Goal: Transaction & Acquisition: Download file/media

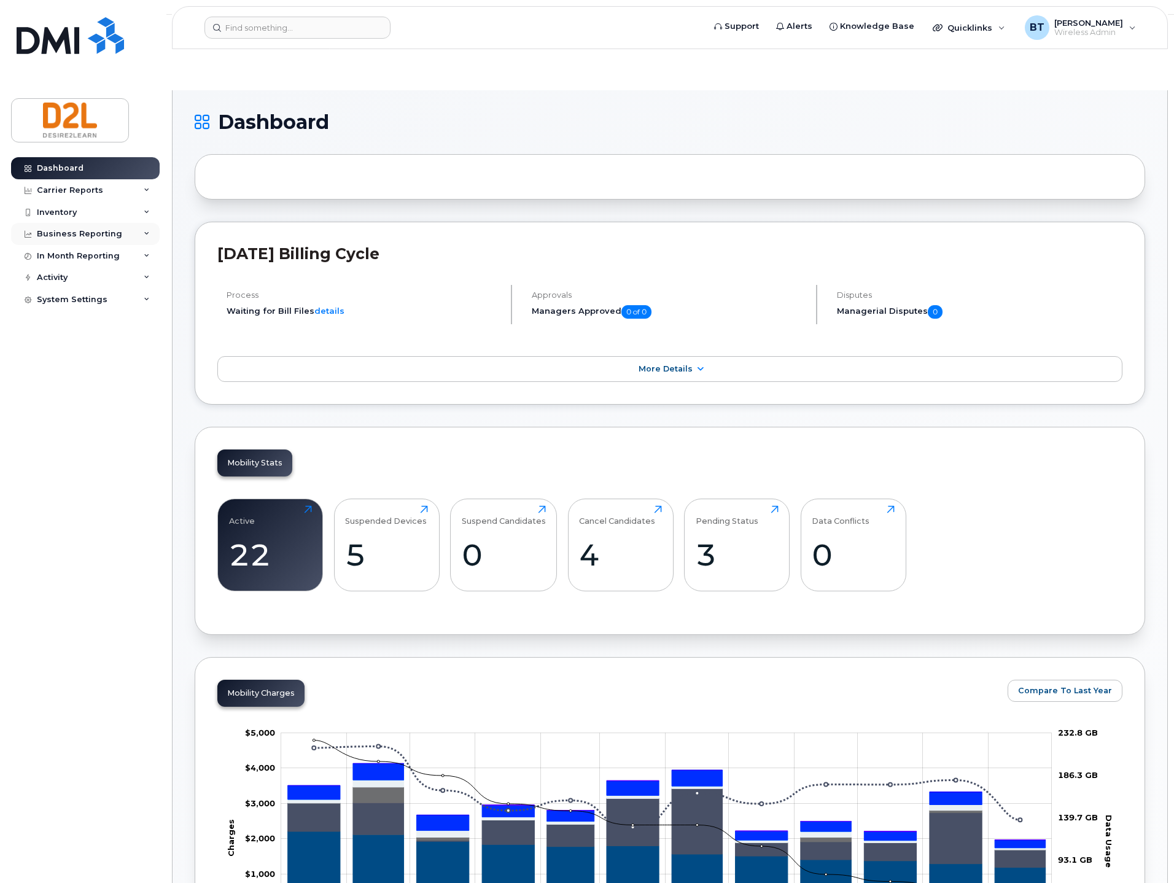
click at [144, 233] on icon at bounding box center [147, 234] width 6 height 6
click at [147, 189] on icon at bounding box center [147, 190] width 6 height 6
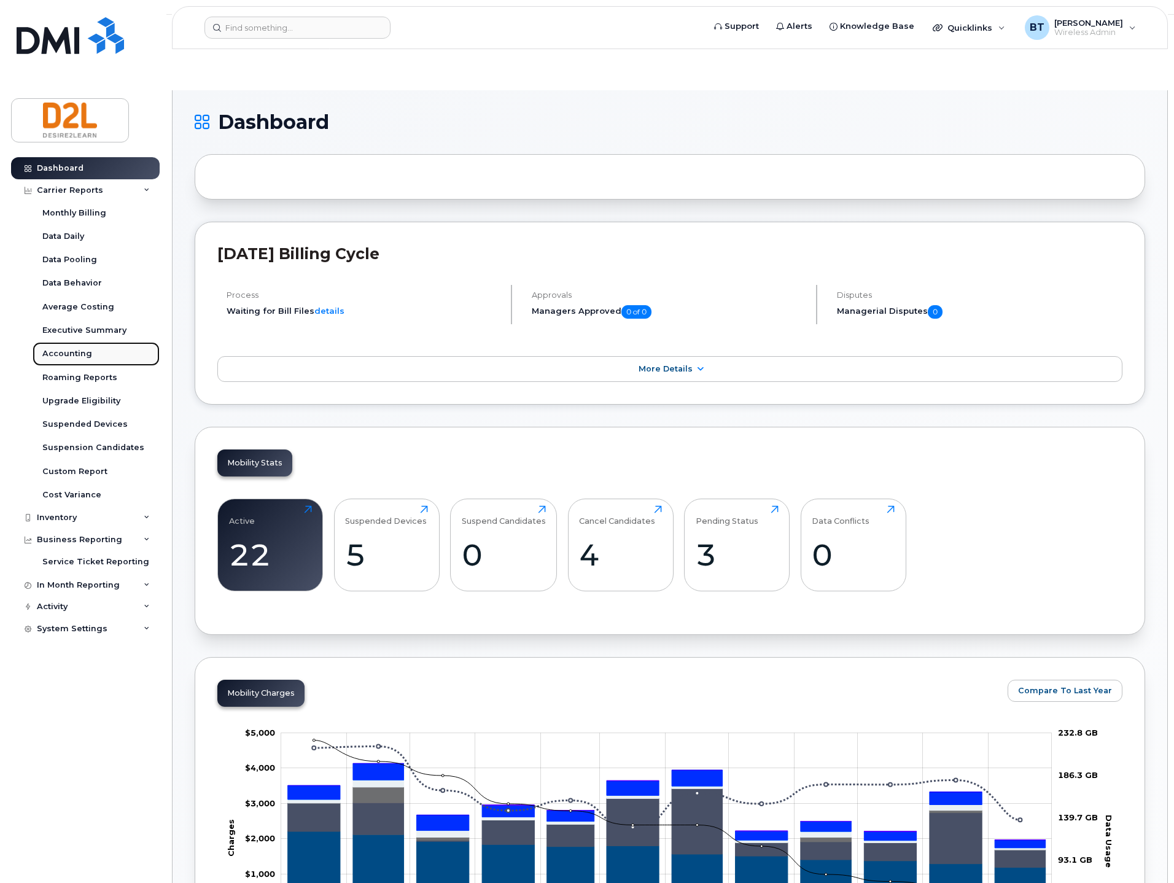
click at [61, 348] on div "Accounting" at bounding box center [67, 353] width 50 height 11
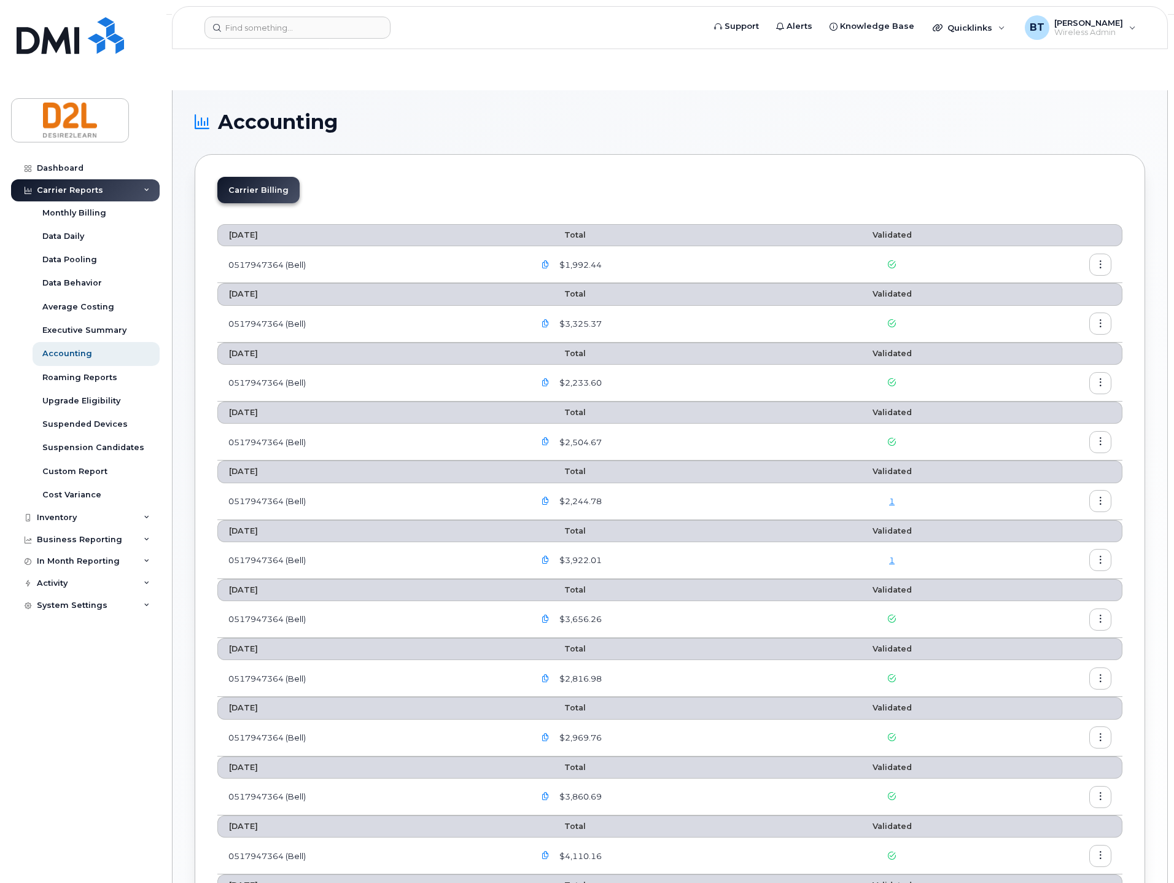
click at [1102, 261] on icon "button" at bounding box center [1100, 265] width 8 height 8
click at [1062, 273] on span "Download" at bounding box center [1044, 273] width 48 height 11
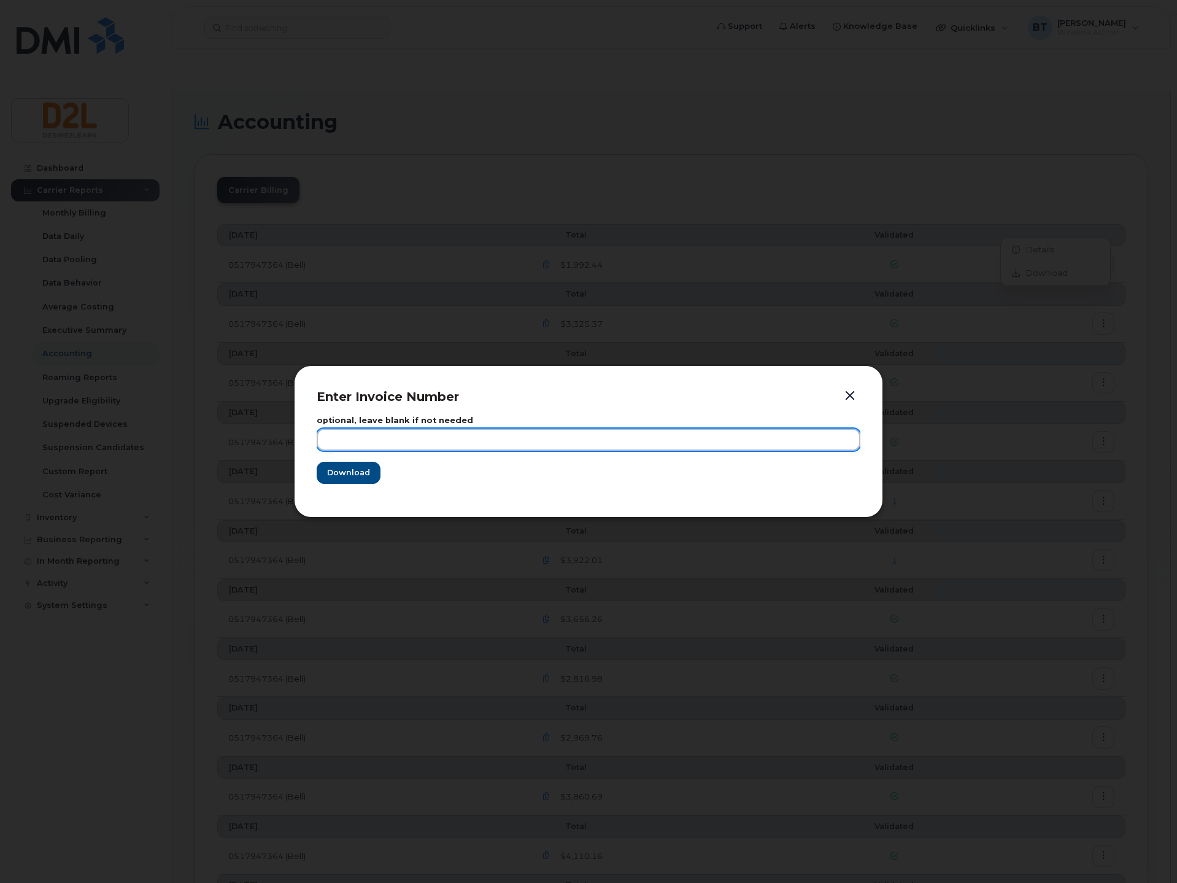
click at [412, 441] on input "text" at bounding box center [589, 439] width 544 height 22
type input "hello"
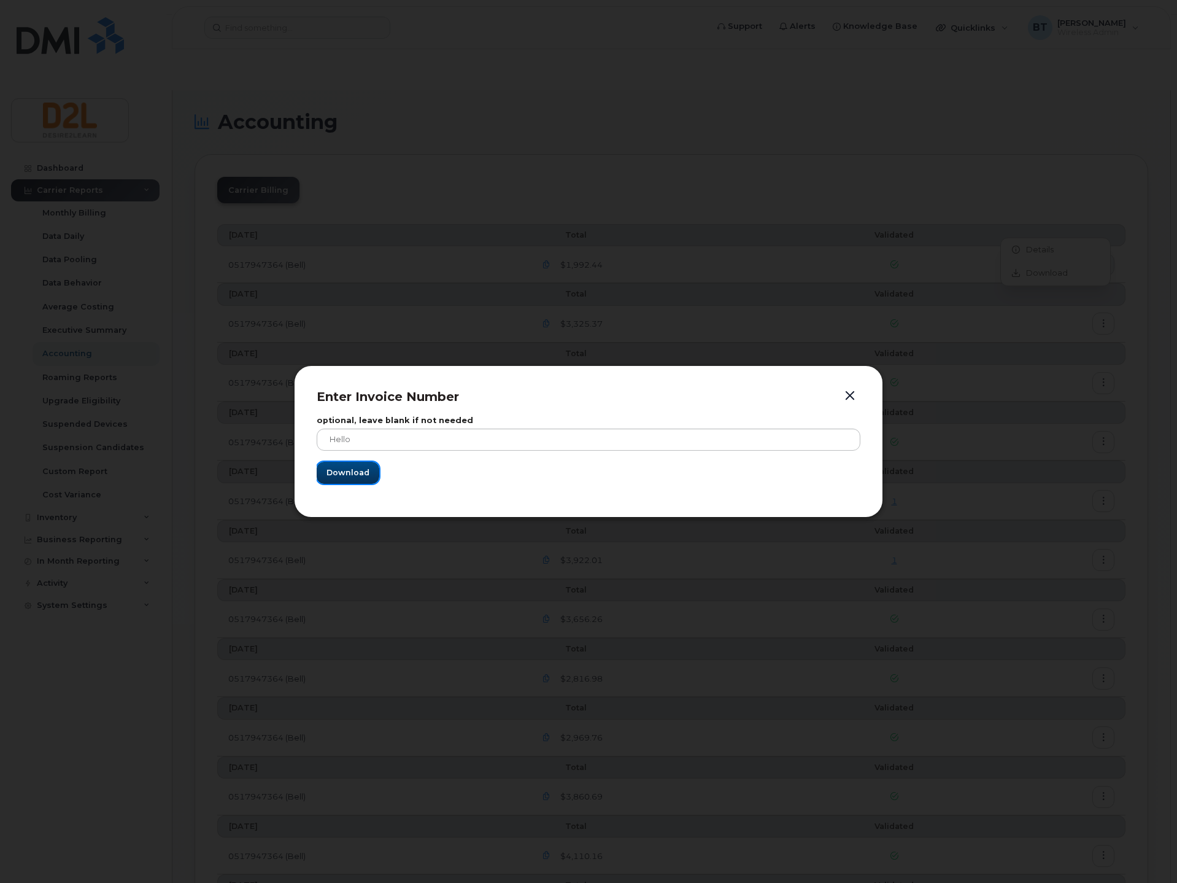
click at [336, 474] on span "Download" at bounding box center [348, 473] width 43 height 12
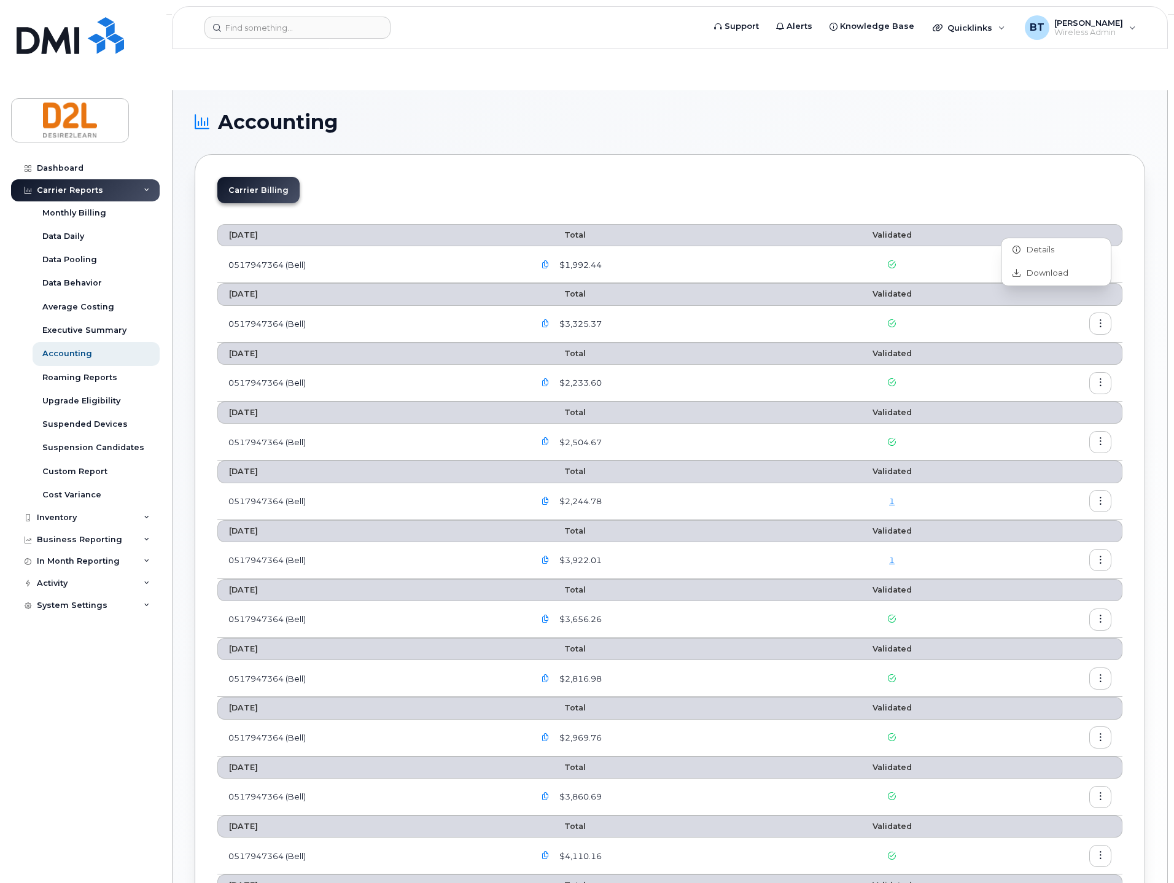
click at [549, 261] on icon "button" at bounding box center [545, 265] width 8 height 8
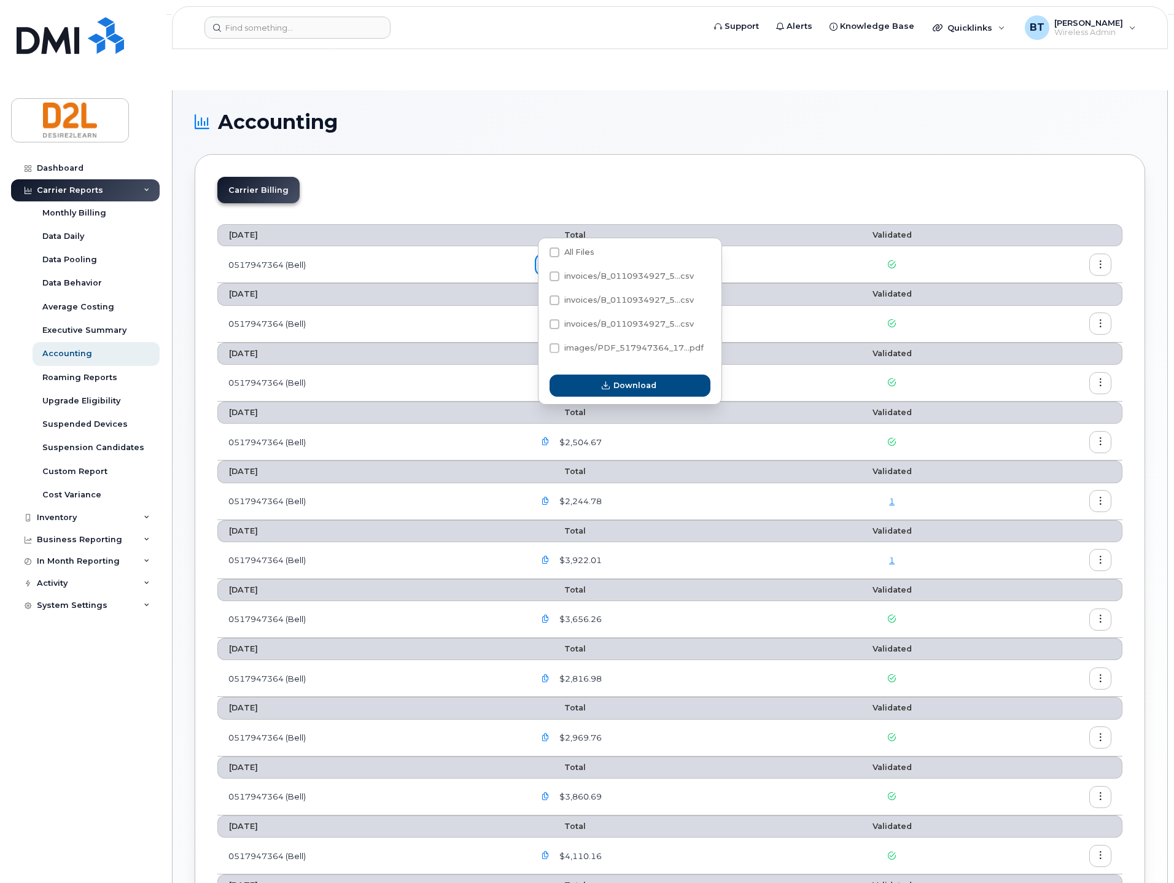
click at [767, 177] on div "Carrier Billing" at bounding box center [669, 195] width 905 height 36
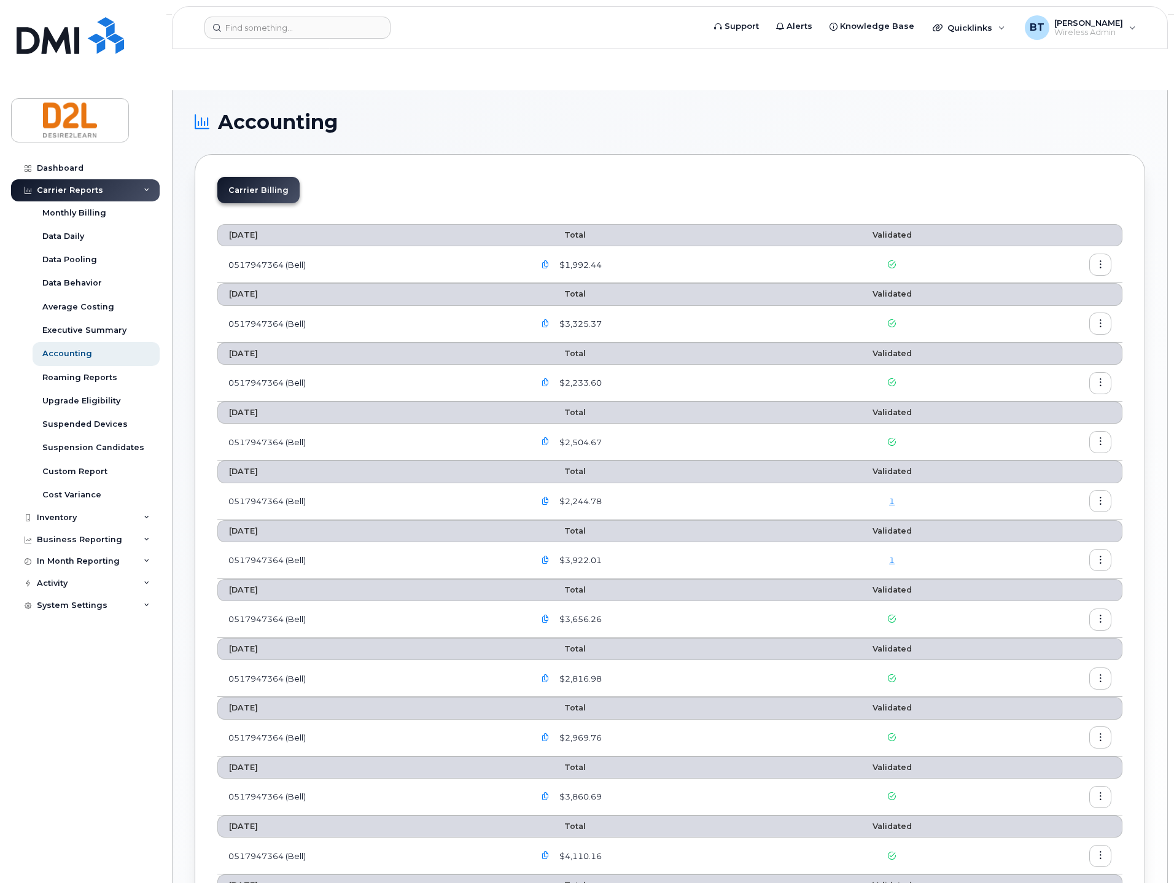
click at [1098, 261] on icon "button" at bounding box center [1100, 265] width 8 height 8
click at [1059, 252] on div "Details" at bounding box center [1055, 249] width 109 height 23
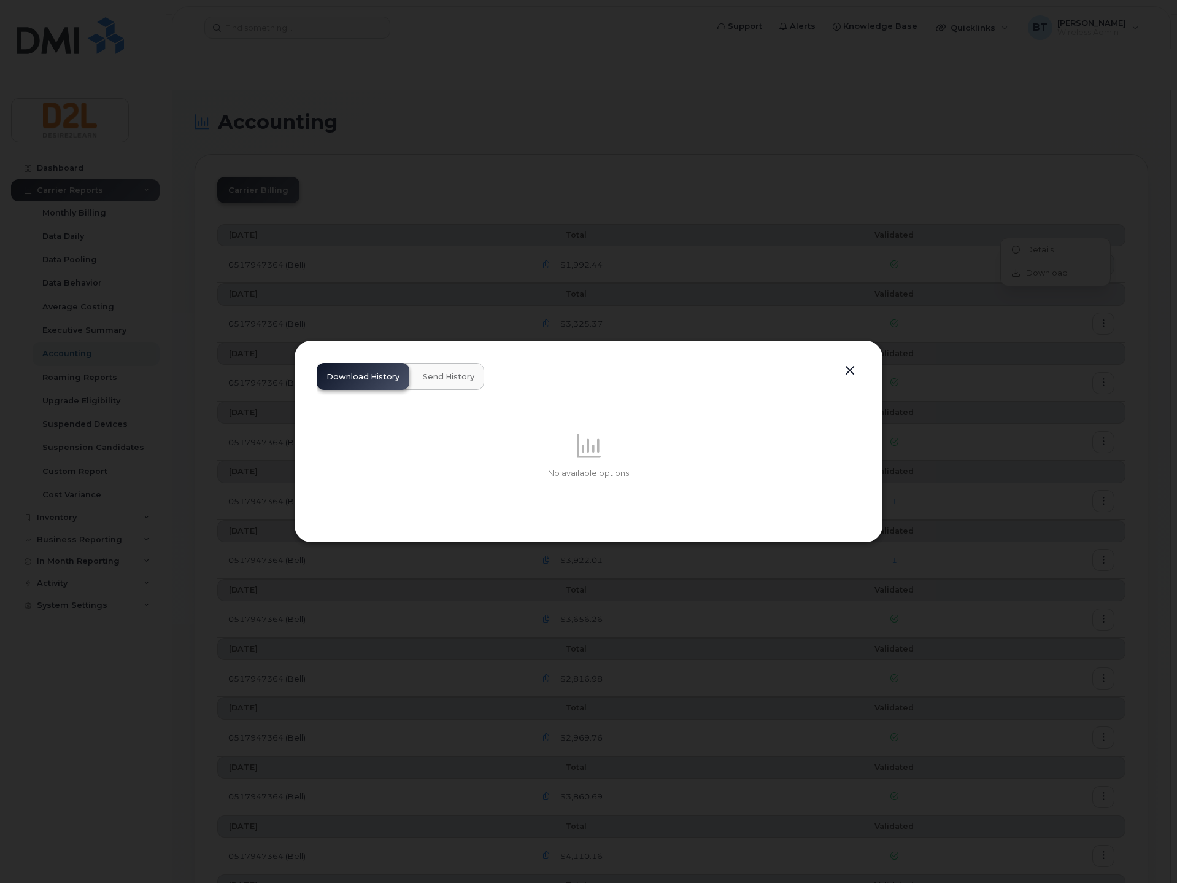
click at [438, 382] on button "Send History" at bounding box center [448, 376] width 71 height 27
drag, startPoint x: 386, startPoint y: 374, endPoint x: 752, endPoint y: 357, distance: 366.2
click at [389, 374] on span "Download History" at bounding box center [363, 377] width 73 height 10
click at [849, 376] on button "button" at bounding box center [850, 370] width 18 height 17
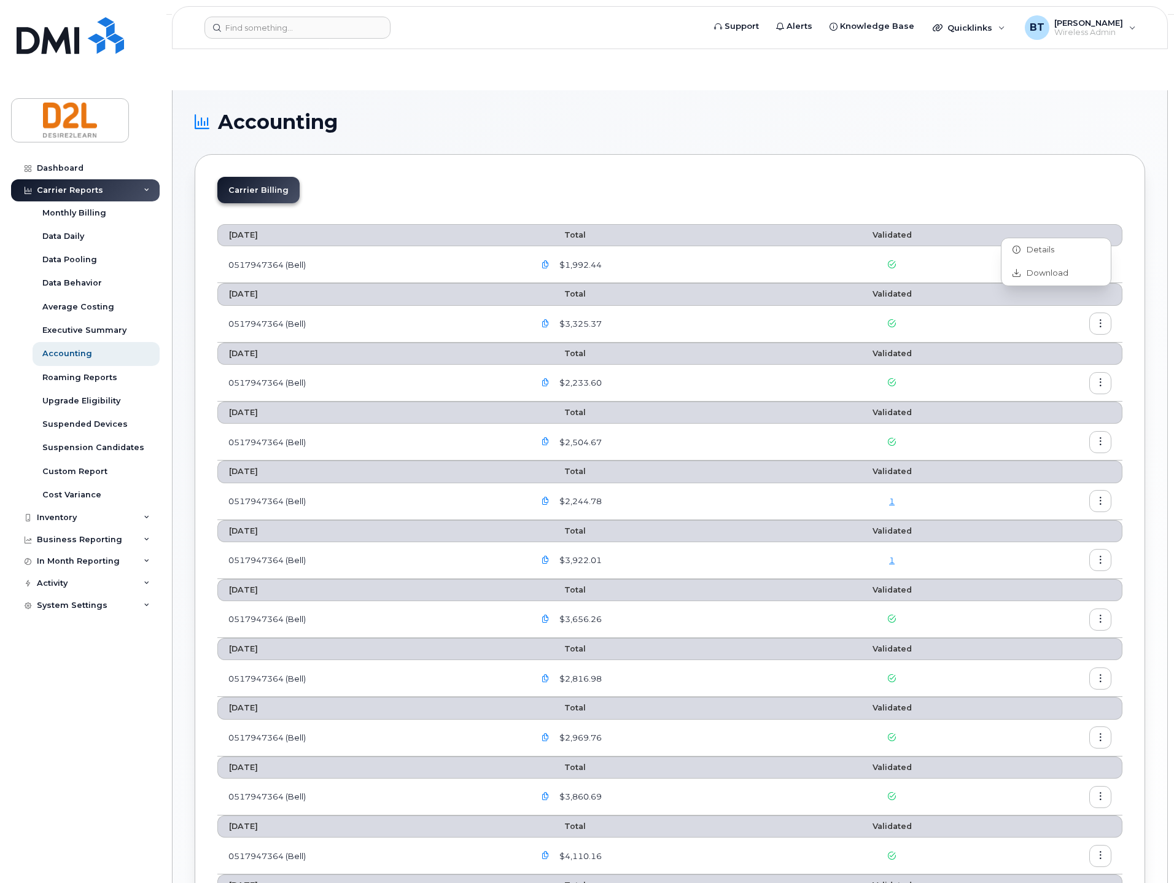
click at [321, 246] on td "0517947364 (Bell)" at bounding box center [370, 264] width 306 height 37
click at [250, 177] on li "Carrier Billing" at bounding box center [258, 190] width 82 height 26
click at [548, 261] on icon "button" at bounding box center [545, 265] width 8 height 8
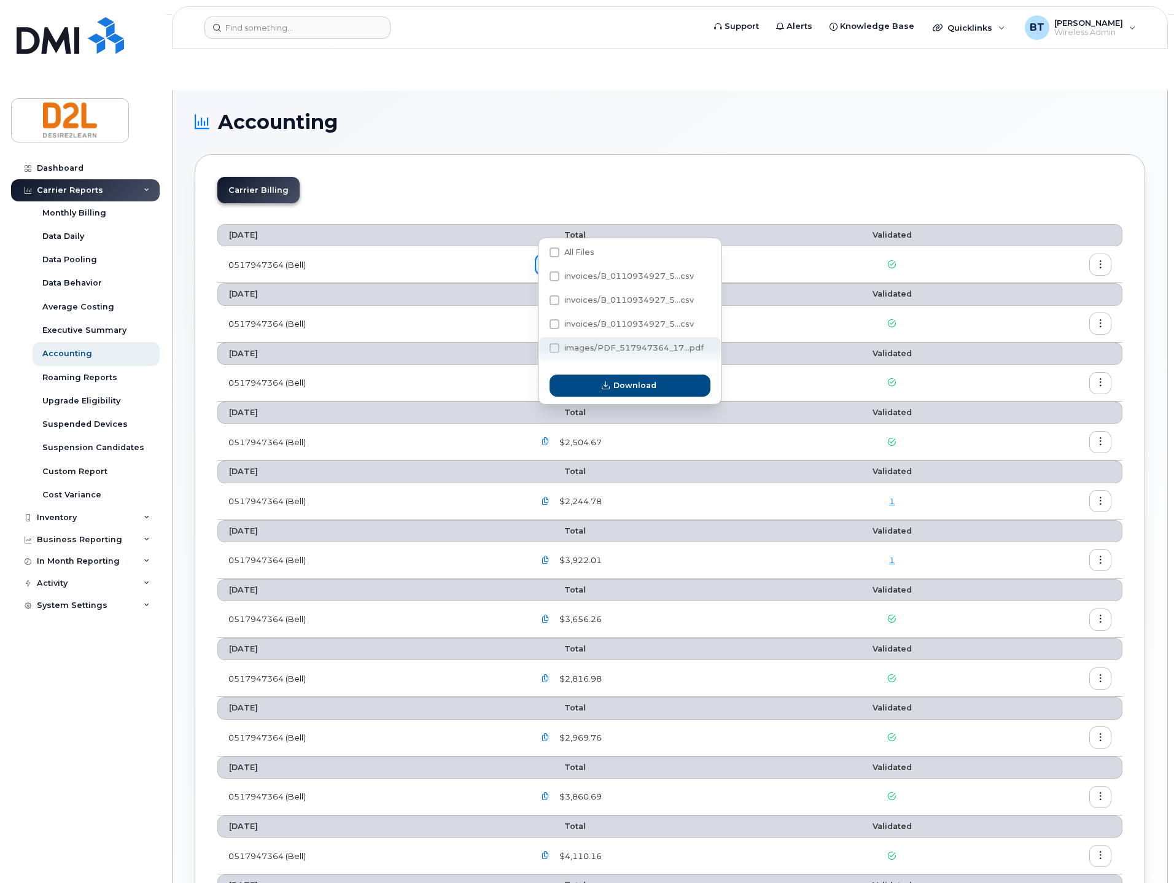
click at [556, 344] on span at bounding box center [554, 348] width 10 height 10
click at [541, 346] on input "images/PDF_517947364_17...pdf" at bounding box center [538, 349] width 6 height 6
checkbox input "true"
click at [632, 382] on span "Download" at bounding box center [634, 385] width 43 height 12
